Goal: Task Accomplishment & Management: Complete application form

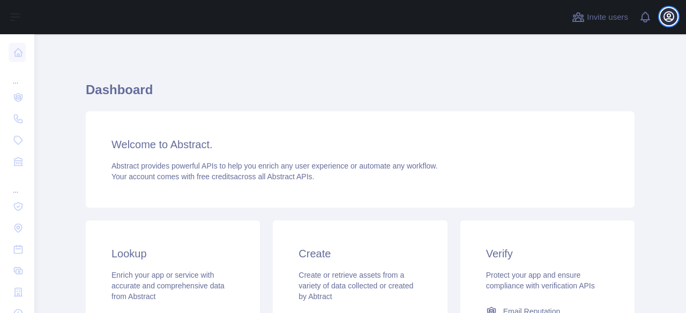
click at [669, 14] on icon "button" at bounding box center [669, 17] width 10 height 10
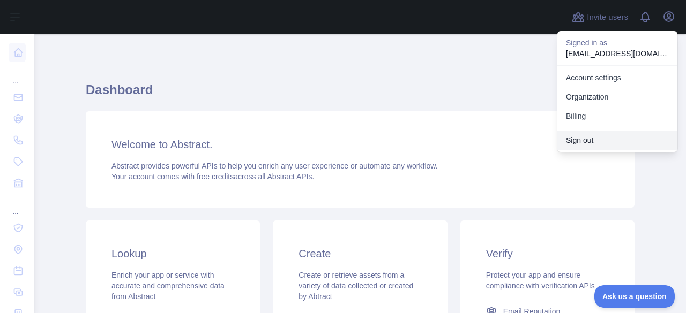
click at [593, 145] on button "Sign out" at bounding box center [617, 140] width 120 height 19
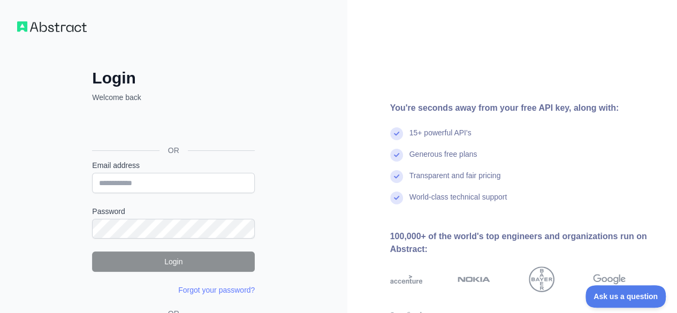
scroll to position [87, 0]
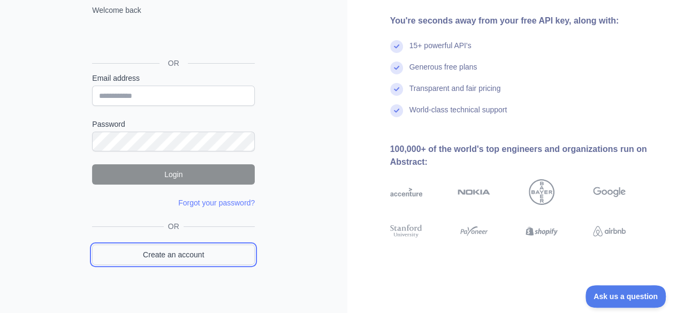
click at [179, 253] on link "Create an account" at bounding box center [173, 255] width 163 height 20
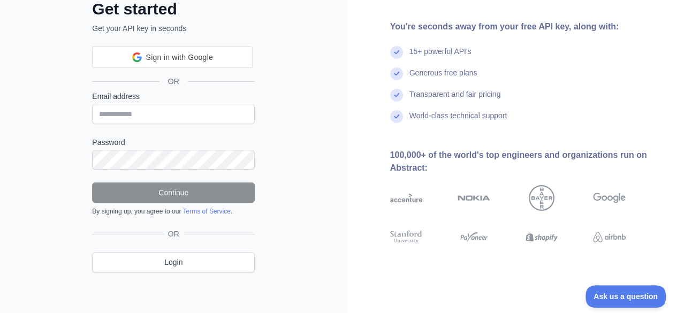
scroll to position [87, 0]
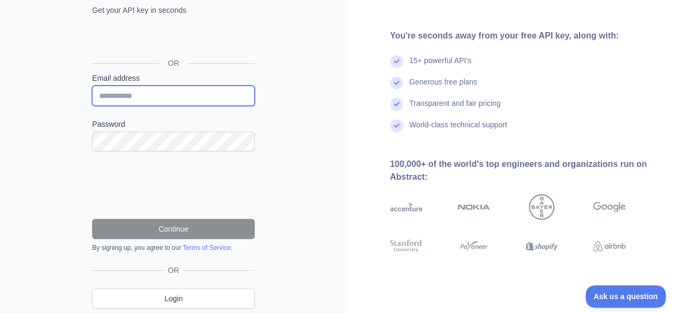
click at [172, 96] on input "Email address" at bounding box center [173, 96] width 163 height 20
click at [186, 93] on input "Email address" at bounding box center [173, 96] width 163 height 20
click at [186, 93] on input "****" at bounding box center [173, 96] width 163 height 20
type input "**********"
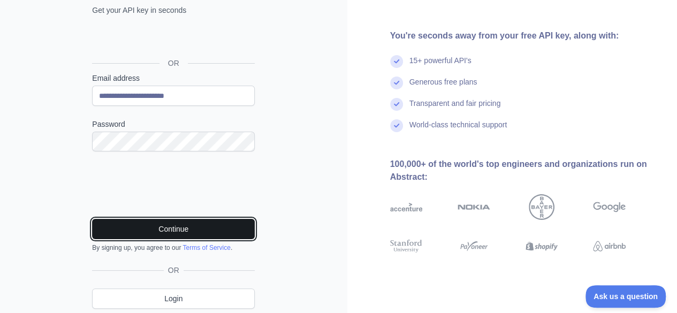
click at [167, 224] on button "Continue" at bounding box center [173, 229] width 163 height 20
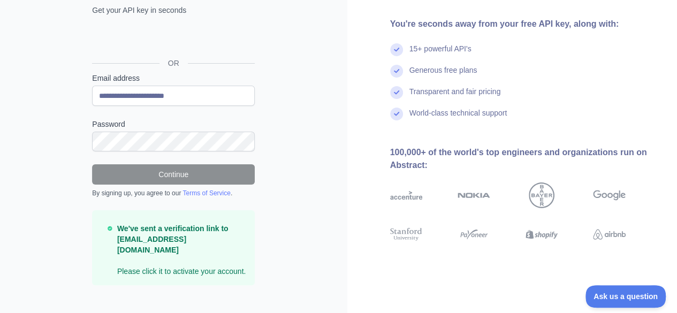
scroll to position [90, 0]
